Goal: Find contact information: Find contact information

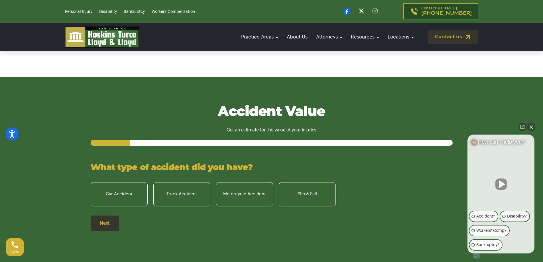
scroll to position [399, 0]
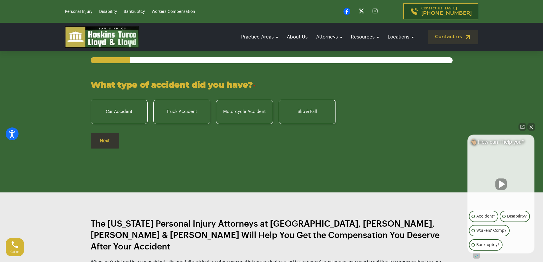
click at [534, 127] on button "Close Intaker Chat Widget" at bounding box center [531, 127] width 8 height 8
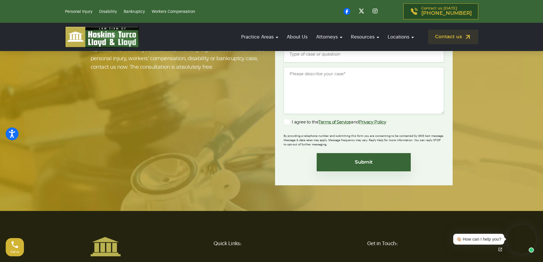
scroll to position [4905, 0]
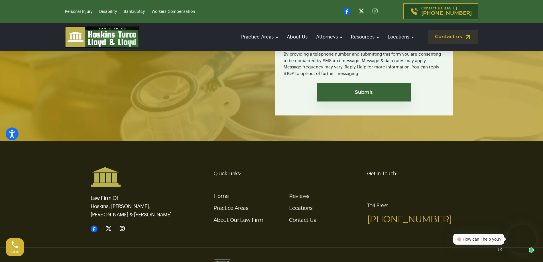
scroll to position [1343, 0]
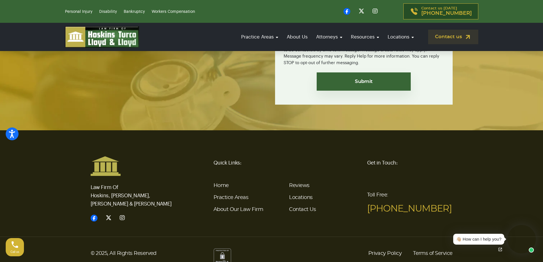
drag, startPoint x: 275, startPoint y: 190, endPoint x: 272, endPoint y: 239, distance: 49.1
click at [99, 215] on li at bounding box center [98, 218] width 14 height 7
click at [94, 215] on icon at bounding box center [94, 218] width 7 height 7
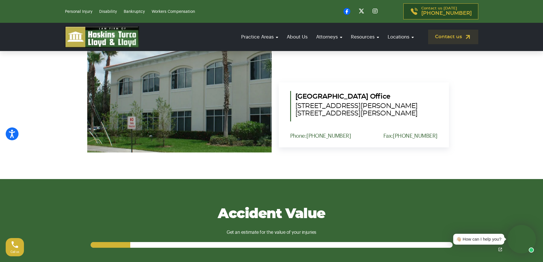
scroll to position [488, 0]
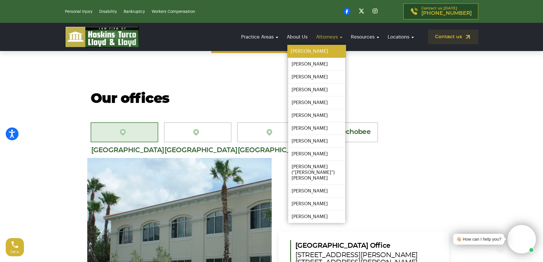
click at [314, 50] on link "[PERSON_NAME]" at bounding box center [316, 51] width 59 height 13
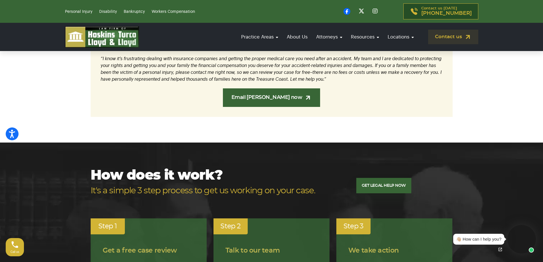
click at [273, 88] on link "Email Steve now" at bounding box center [272, 97] width 98 height 19
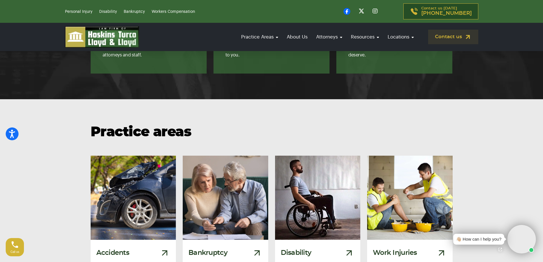
scroll to position [741, 0]
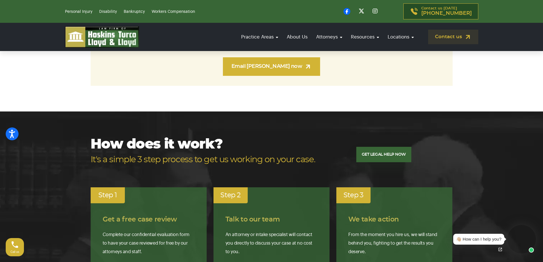
scroll to position [513, 0]
